Goal: Task Accomplishment & Management: Manage account settings

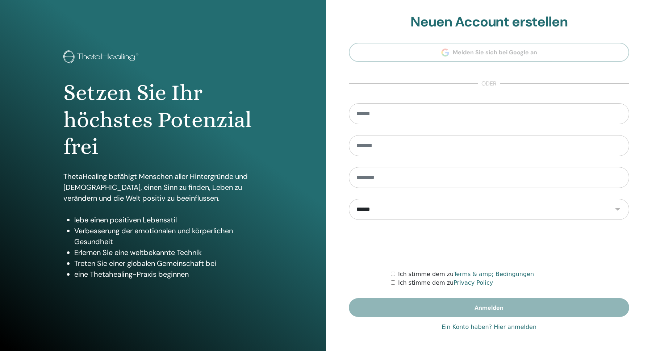
click at [496, 327] on link "Ein Konto haben? Hier anmelden" at bounding box center [489, 327] width 95 height 9
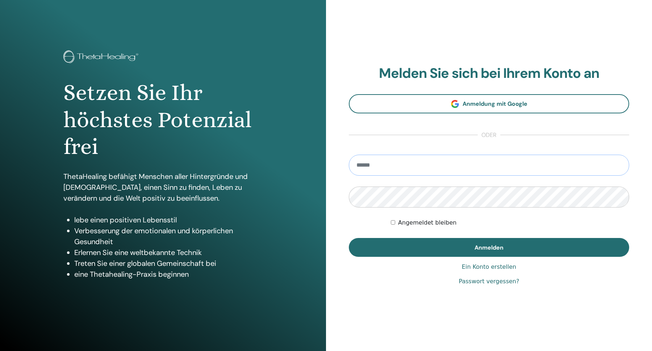
type input "*"
type input "**********"
click at [489, 247] on button "Anmelden" at bounding box center [489, 247] width 280 height 19
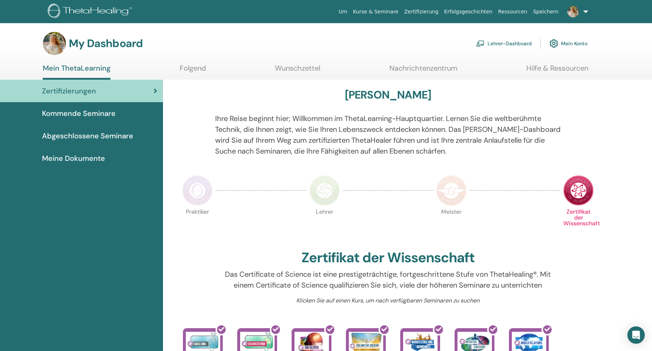
click at [502, 42] on link "Lehrer-Dashboard" at bounding box center [504, 43] width 56 height 16
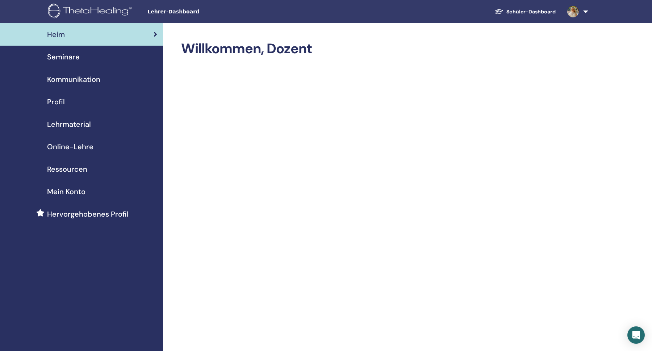
click at [75, 55] on span "Seminare" at bounding box center [63, 56] width 33 height 11
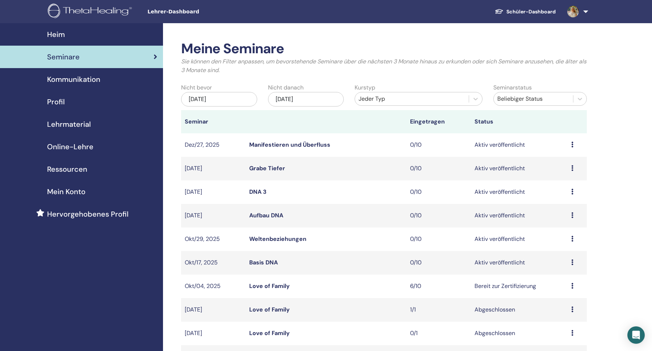
click at [70, 184] on link "Mein Konto" at bounding box center [81, 191] width 163 height 22
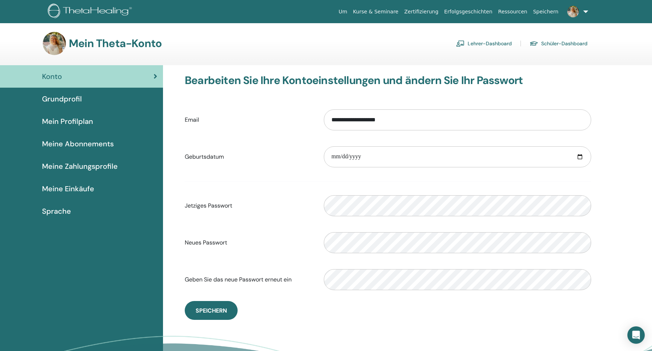
click at [78, 191] on span "Meine Einkäufe" at bounding box center [68, 188] width 52 height 11
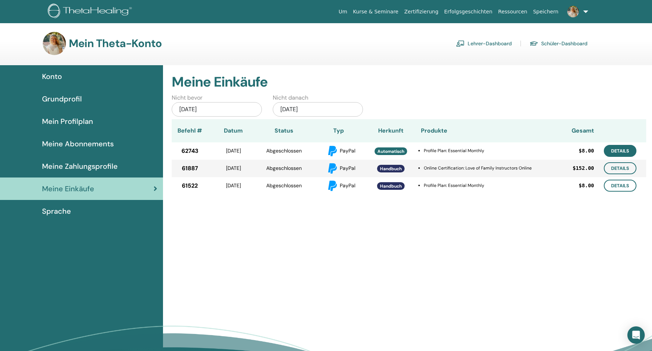
click at [618, 145] on link "Details" at bounding box center [620, 151] width 33 height 12
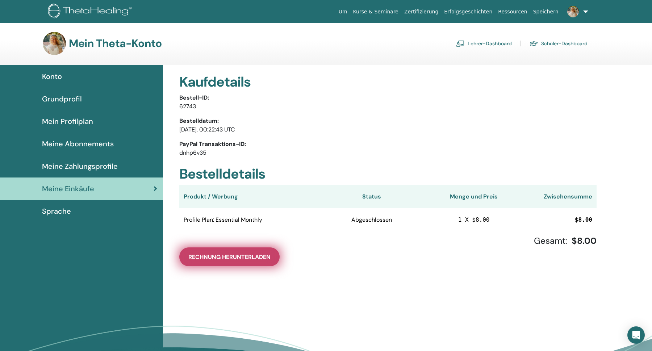
click at [220, 260] on span "Rechnung herunterladen" at bounding box center [229, 257] width 82 height 8
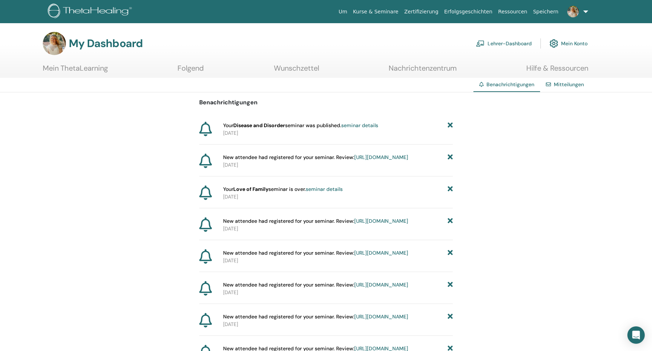
click at [506, 47] on link "Lehrer-Dashboard" at bounding box center [504, 43] width 56 height 16
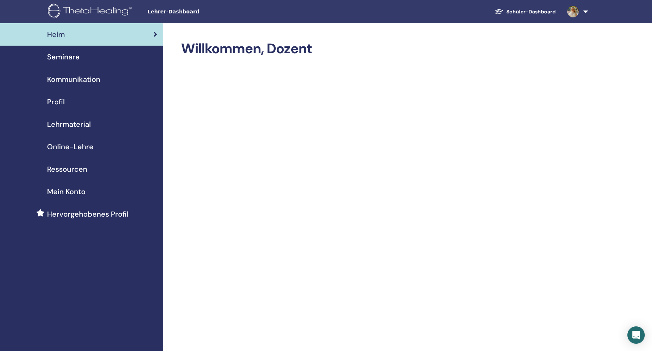
click at [65, 193] on span "Mein Konto" at bounding box center [66, 191] width 38 height 11
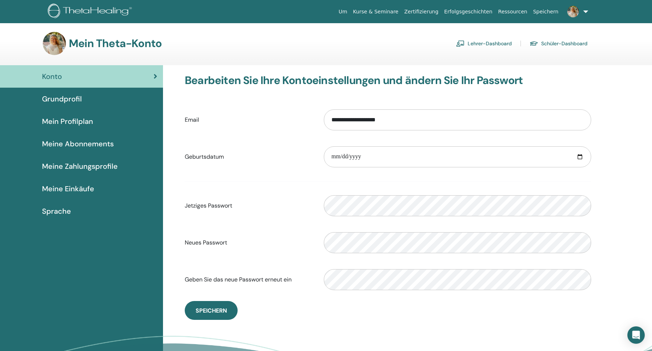
click at [78, 188] on span "Meine Einkäufe" at bounding box center [68, 188] width 52 height 11
click at [88, 190] on span "Meine Einkäufe" at bounding box center [68, 188] width 52 height 11
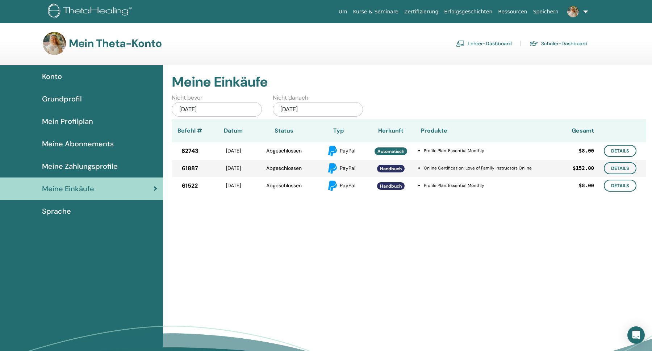
click at [115, 164] on span "Meine Zahlungsprofile" at bounding box center [80, 166] width 76 height 11
